Goal: Task Accomplishment & Management: Manage account settings

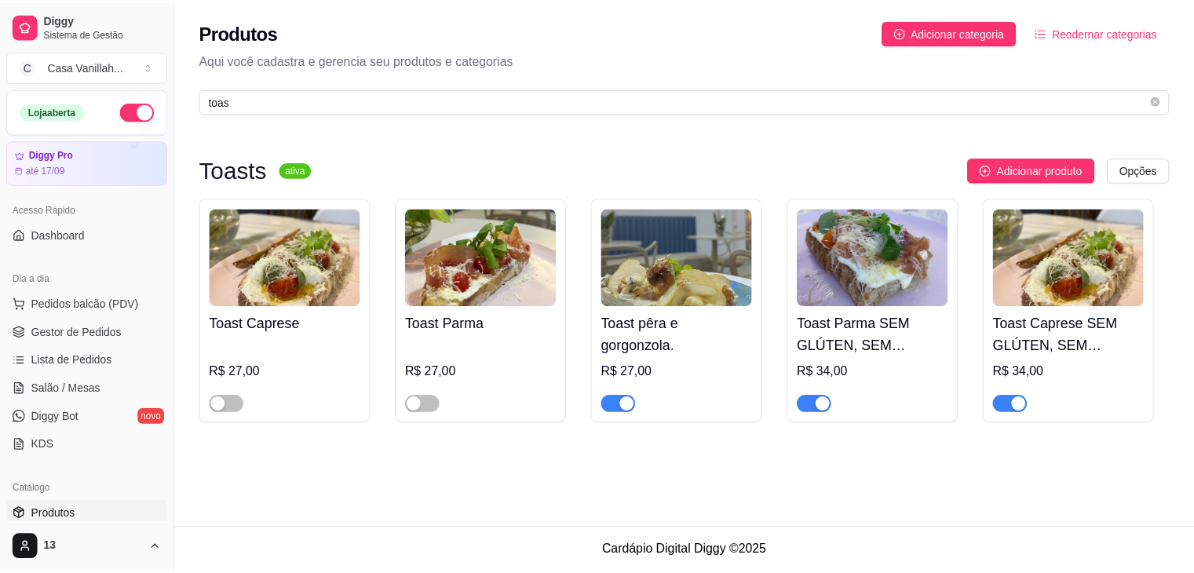
scroll to position [157, 0]
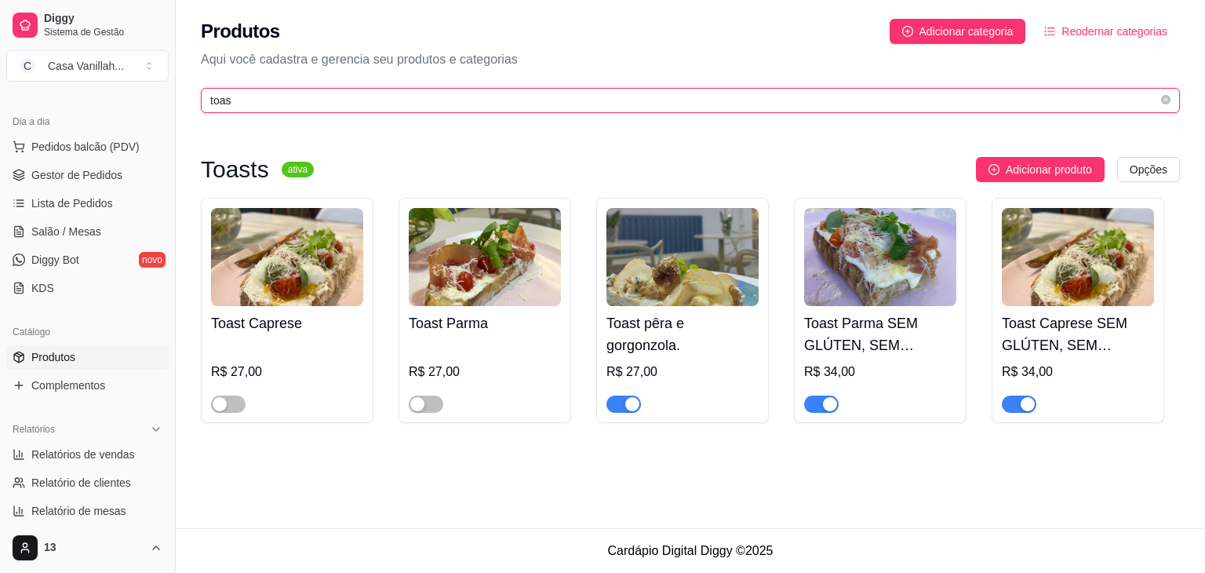
click at [314, 104] on input "toas" at bounding box center [684, 100] width 948 height 17
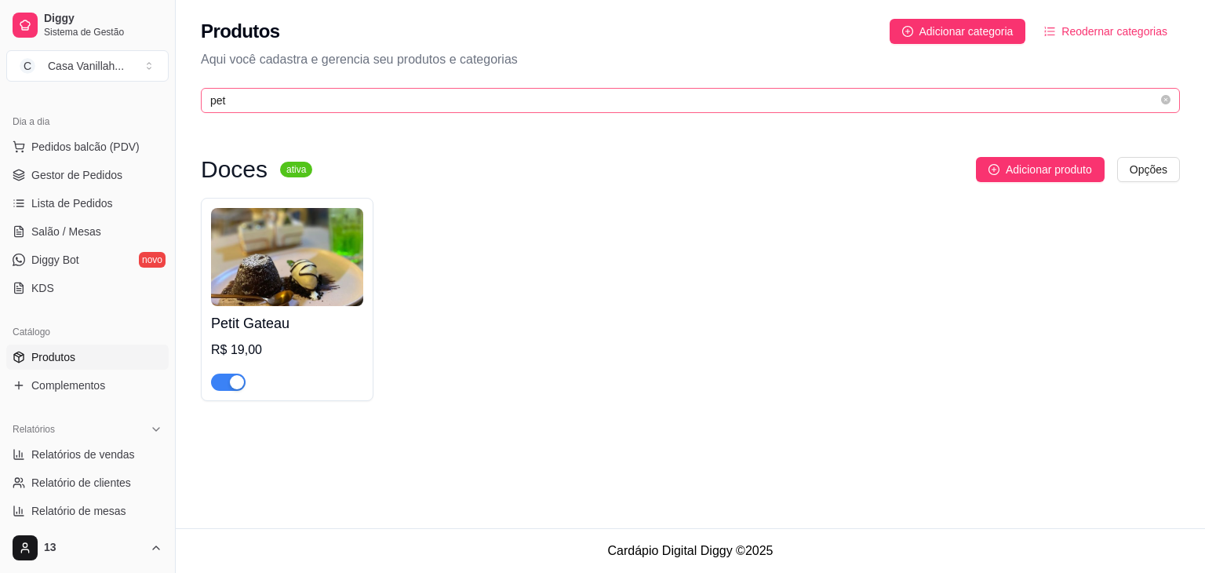
click at [328, 109] on span "pet" at bounding box center [690, 100] width 979 height 25
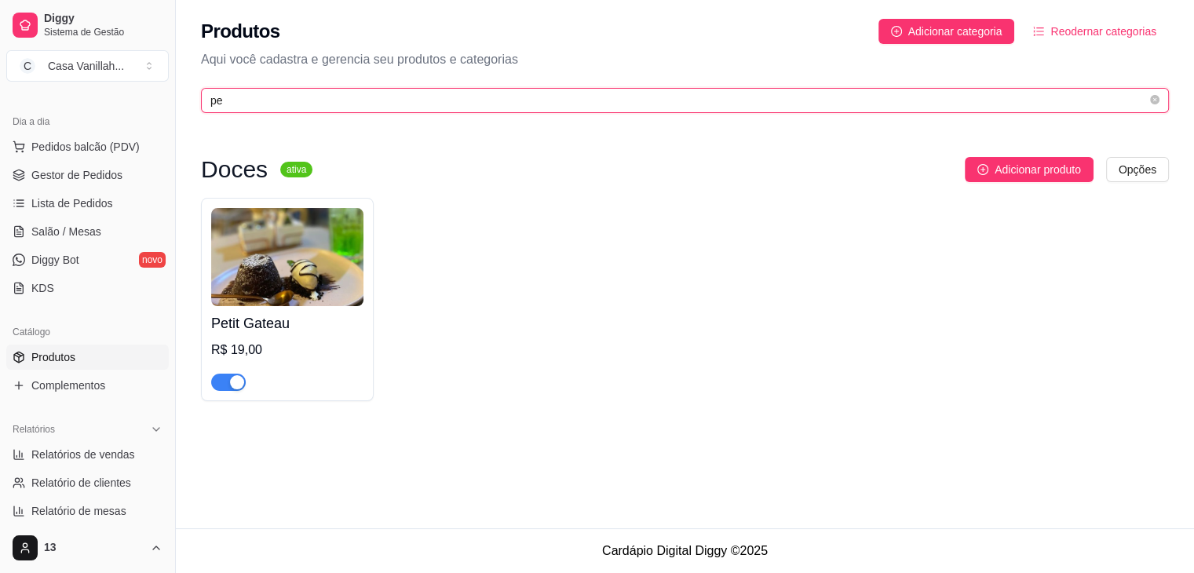
type input "p"
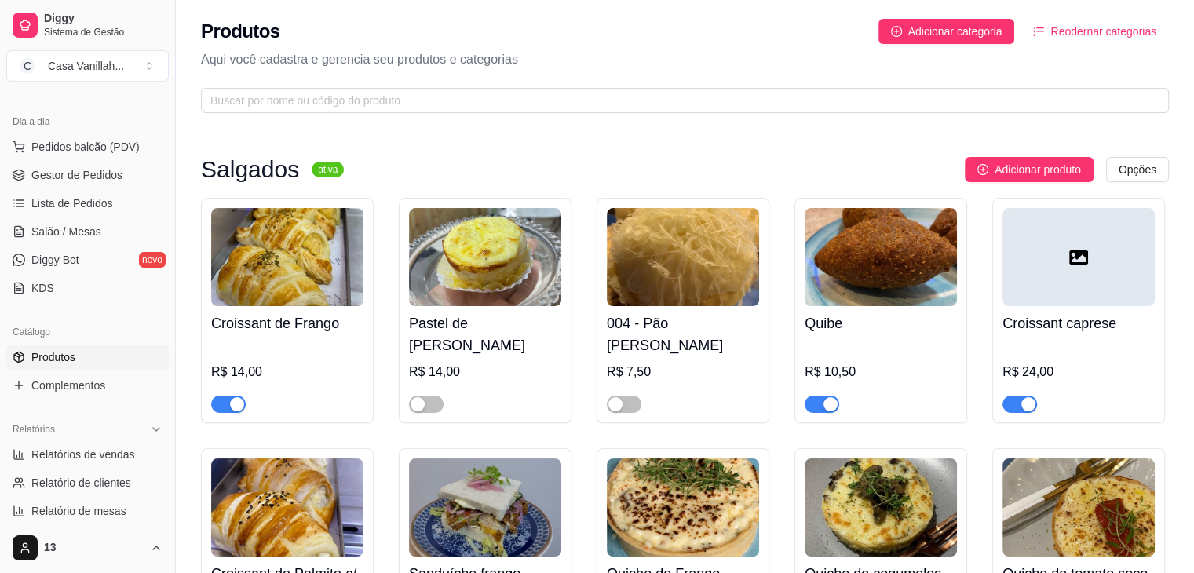
click at [590, 23] on div "Produtos Adicionar categoria Reodernar categorias" at bounding box center [685, 31] width 968 height 25
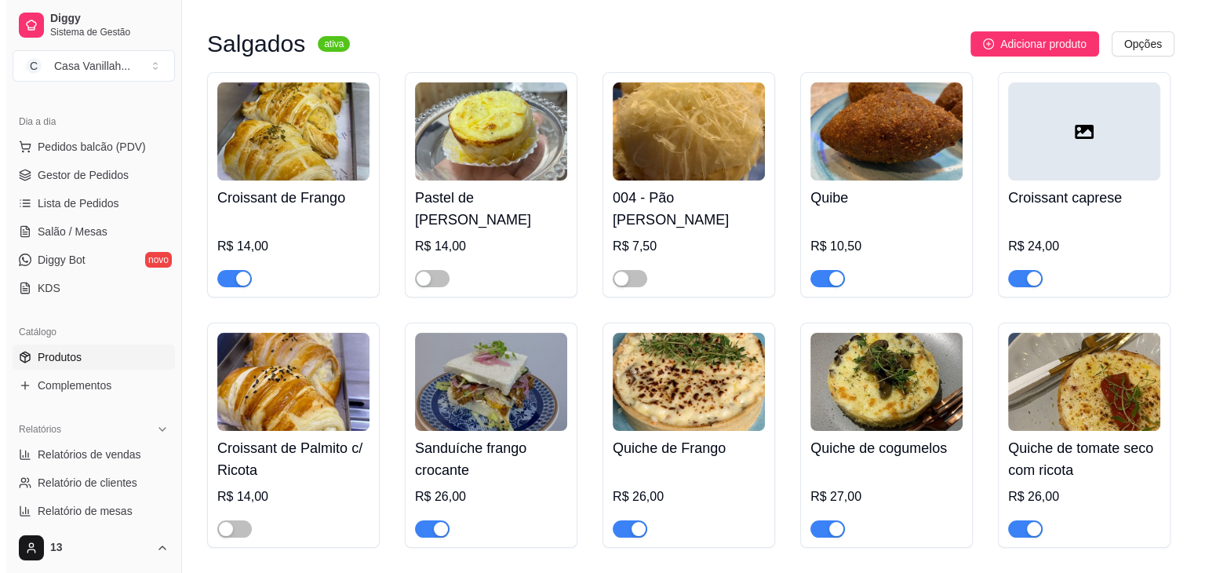
scroll to position [0, 0]
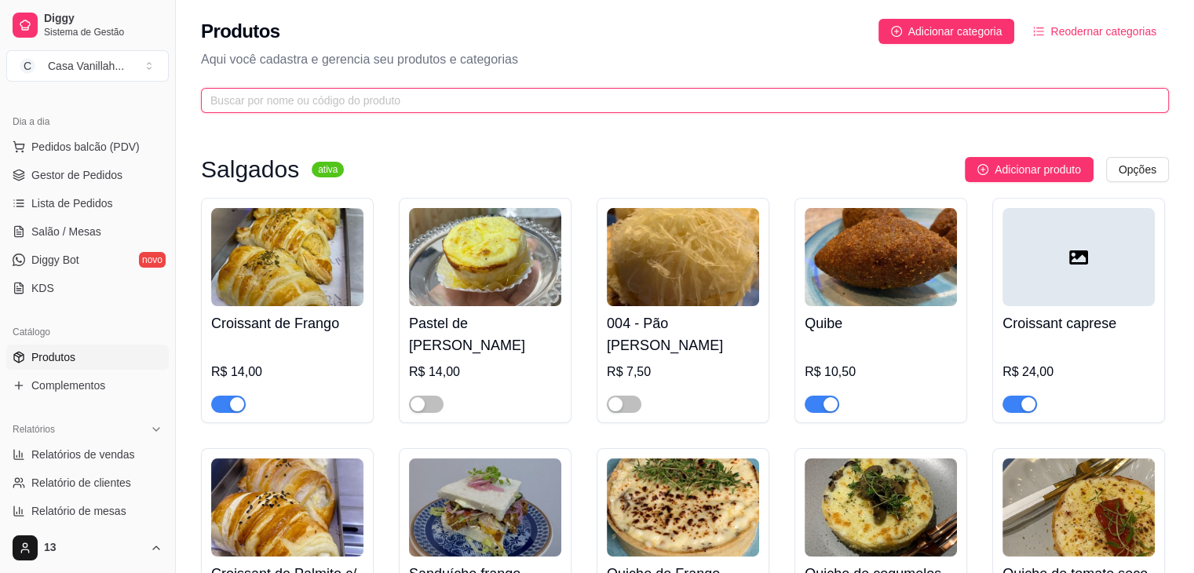
click at [467, 100] on input "text" at bounding box center [678, 100] width 936 height 17
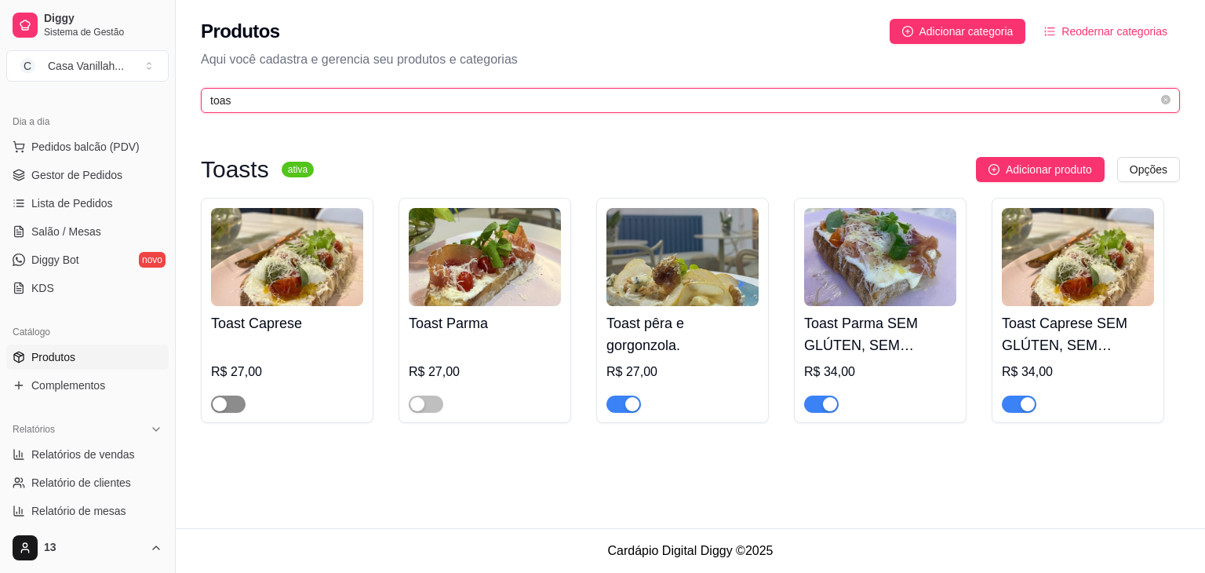
type input "toas"
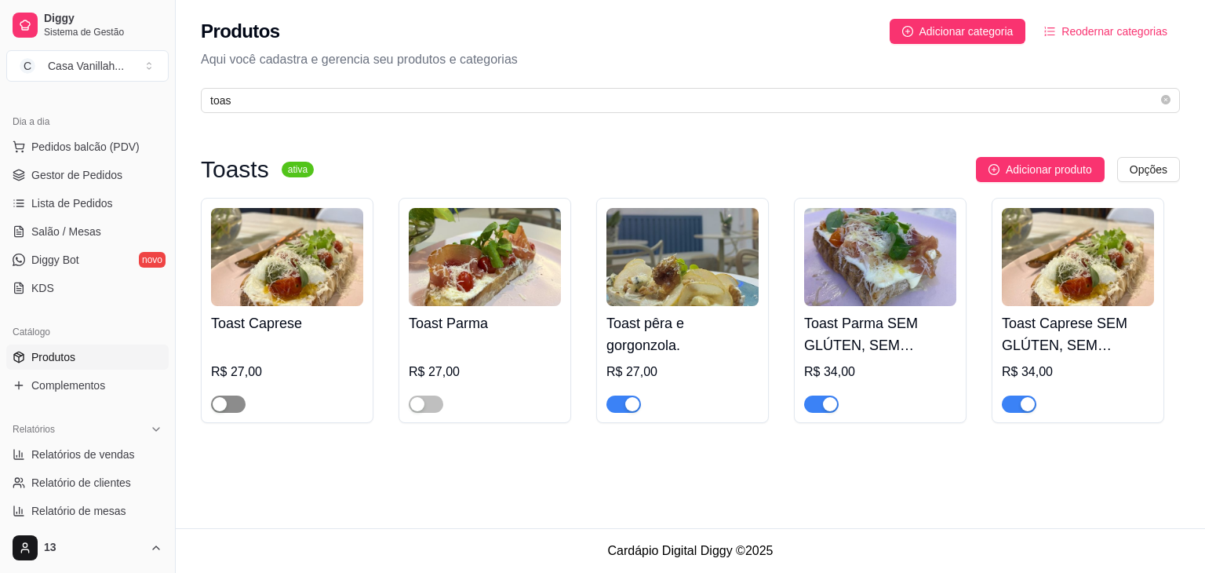
click at [221, 405] on div "button" at bounding box center [220, 404] width 14 height 14
click at [431, 402] on span "button" at bounding box center [426, 403] width 35 height 17
click at [643, 487] on div "Produtos Adicionar categoria Reodernar categorias Aqui você cadastra e gerencia…" at bounding box center [691, 264] width 1030 height 528
click at [562, 38] on div "Produtos Adicionar categoria Reodernar categorias" at bounding box center [690, 31] width 979 height 25
